Goal: Information Seeking & Learning: Check status

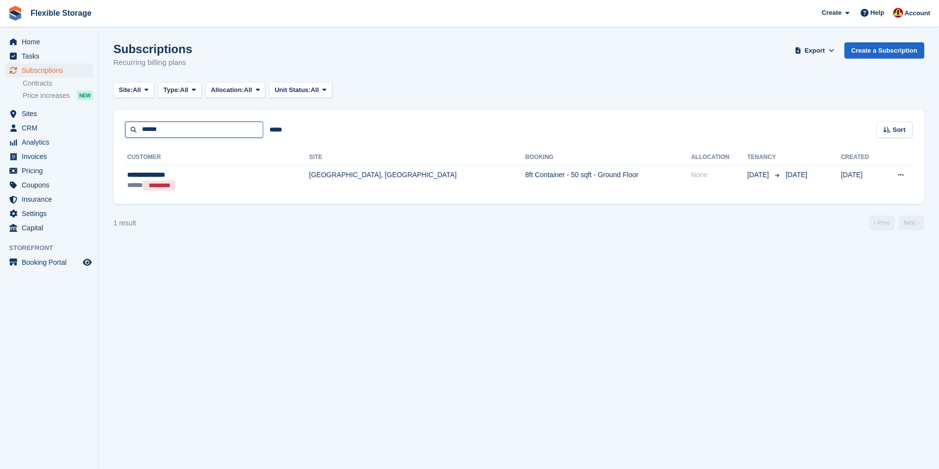
click at [181, 130] on input "******" at bounding box center [194, 130] width 138 height 16
type input "******"
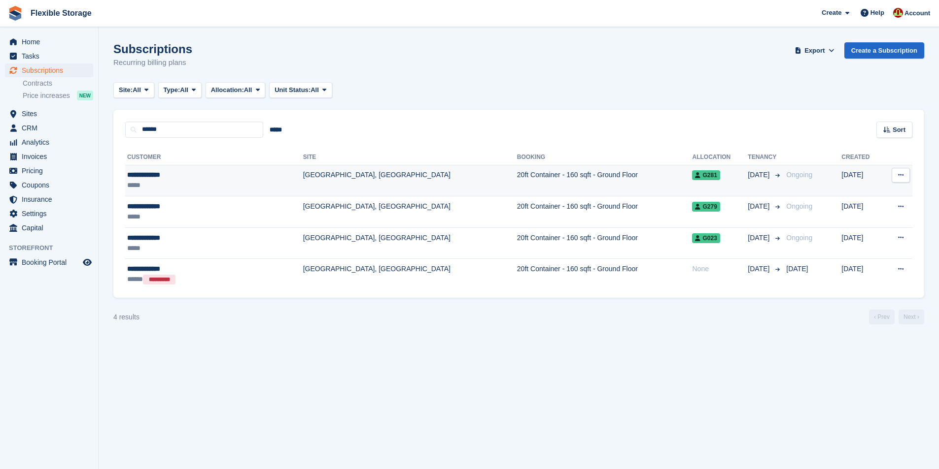
click at [237, 181] on div "*****" at bounding box center [187, 185] width 121 height 10
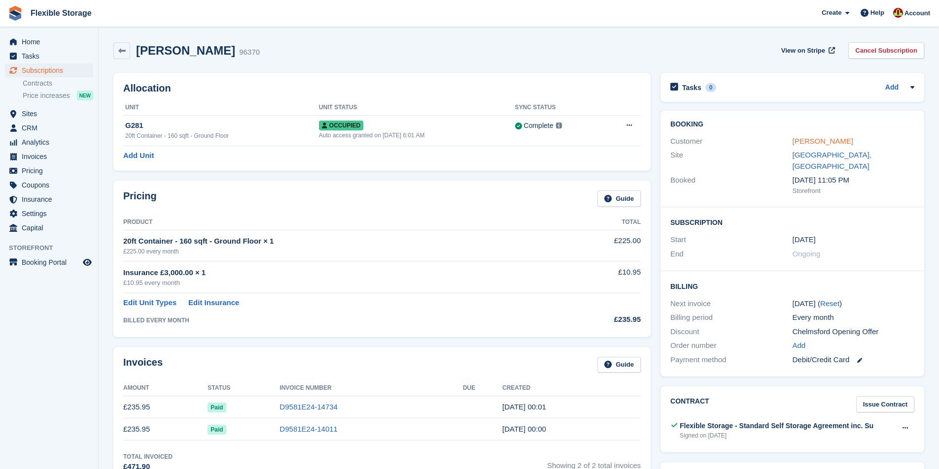
click at [808, 142] on link "Shamrose Khan" at bounding box center [822, 141] width 61 height 8
